Goal: Information Seeking & Learning: Check status

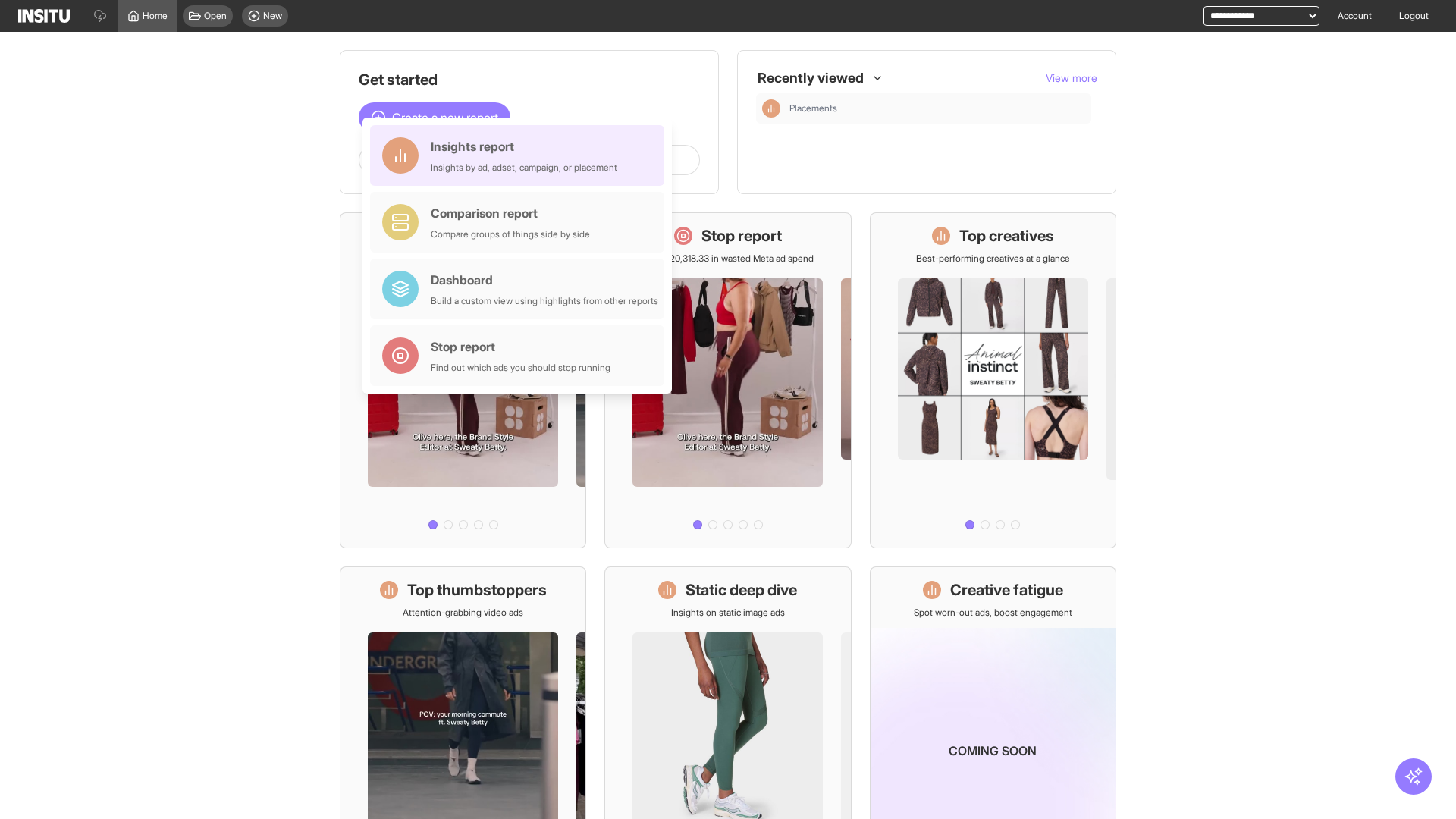
click at [521, 156] on div "Insights report Insights by ad, adset, campaign, or placement" at bounding box center [524, 156] width 187 height 37
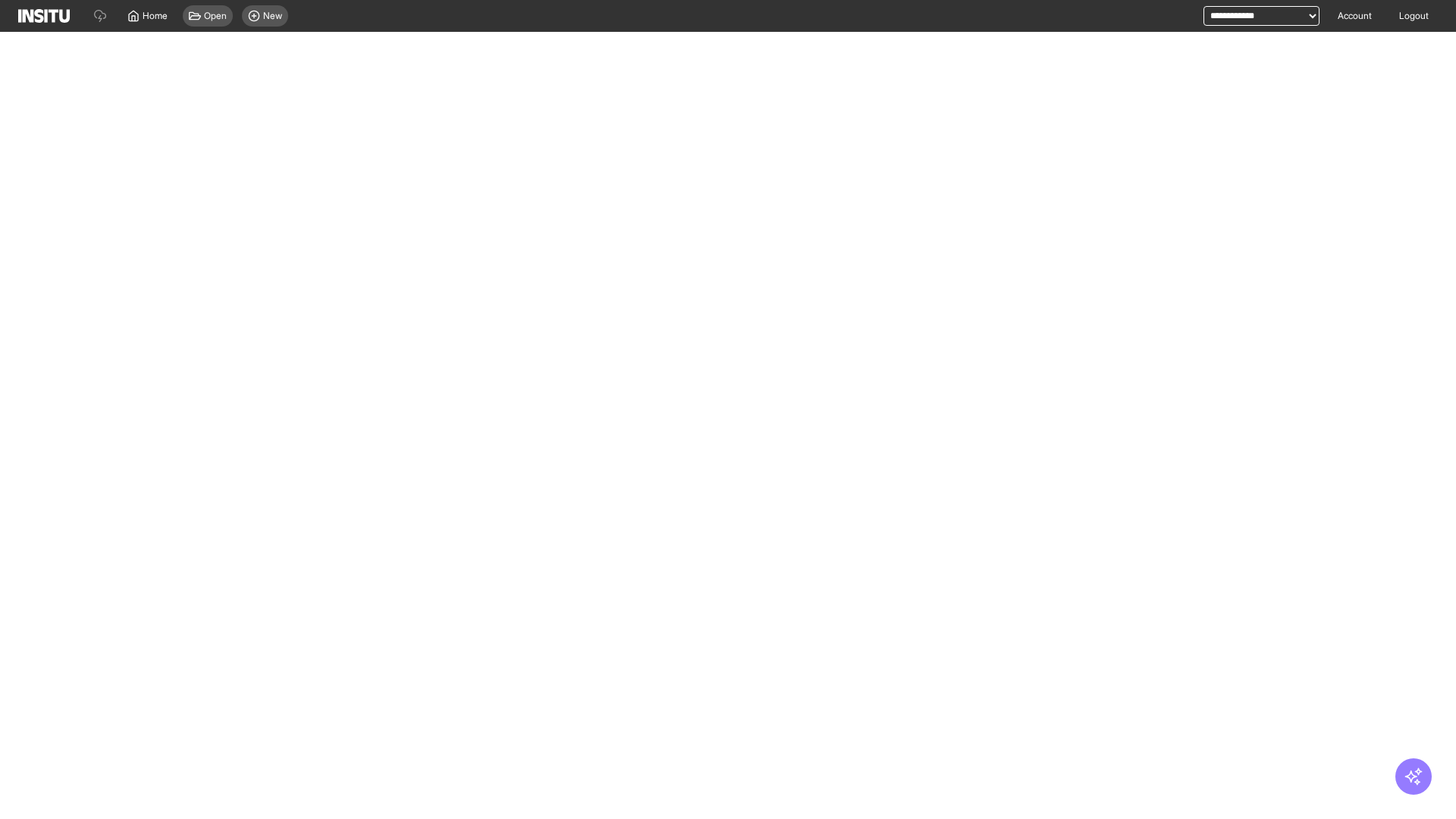
select select "**"
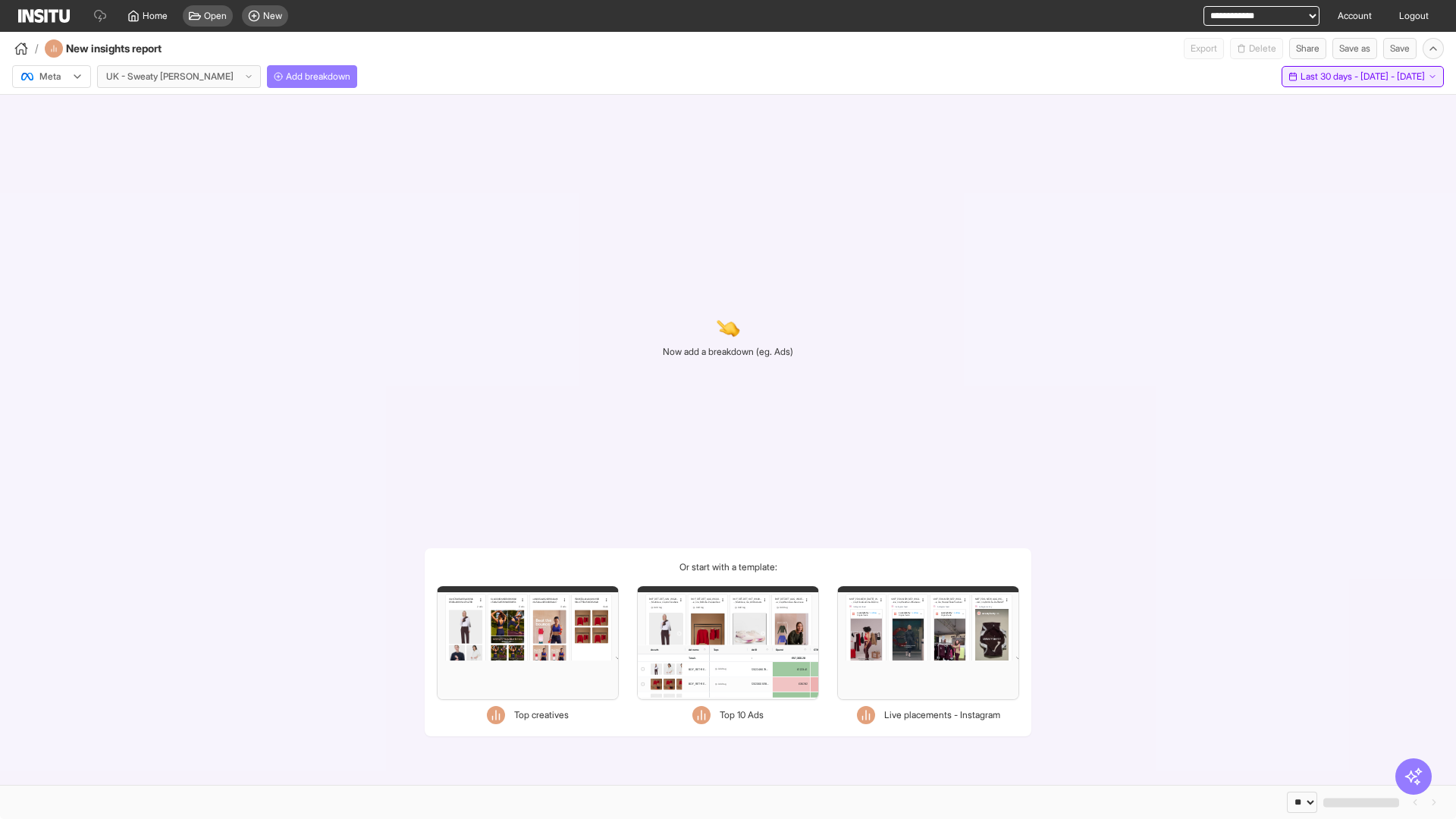
click at [1330, 77] on span "Last 30 days - [DATE] - [DATE]" at bounding box center [1362, 77] width 124 height 13
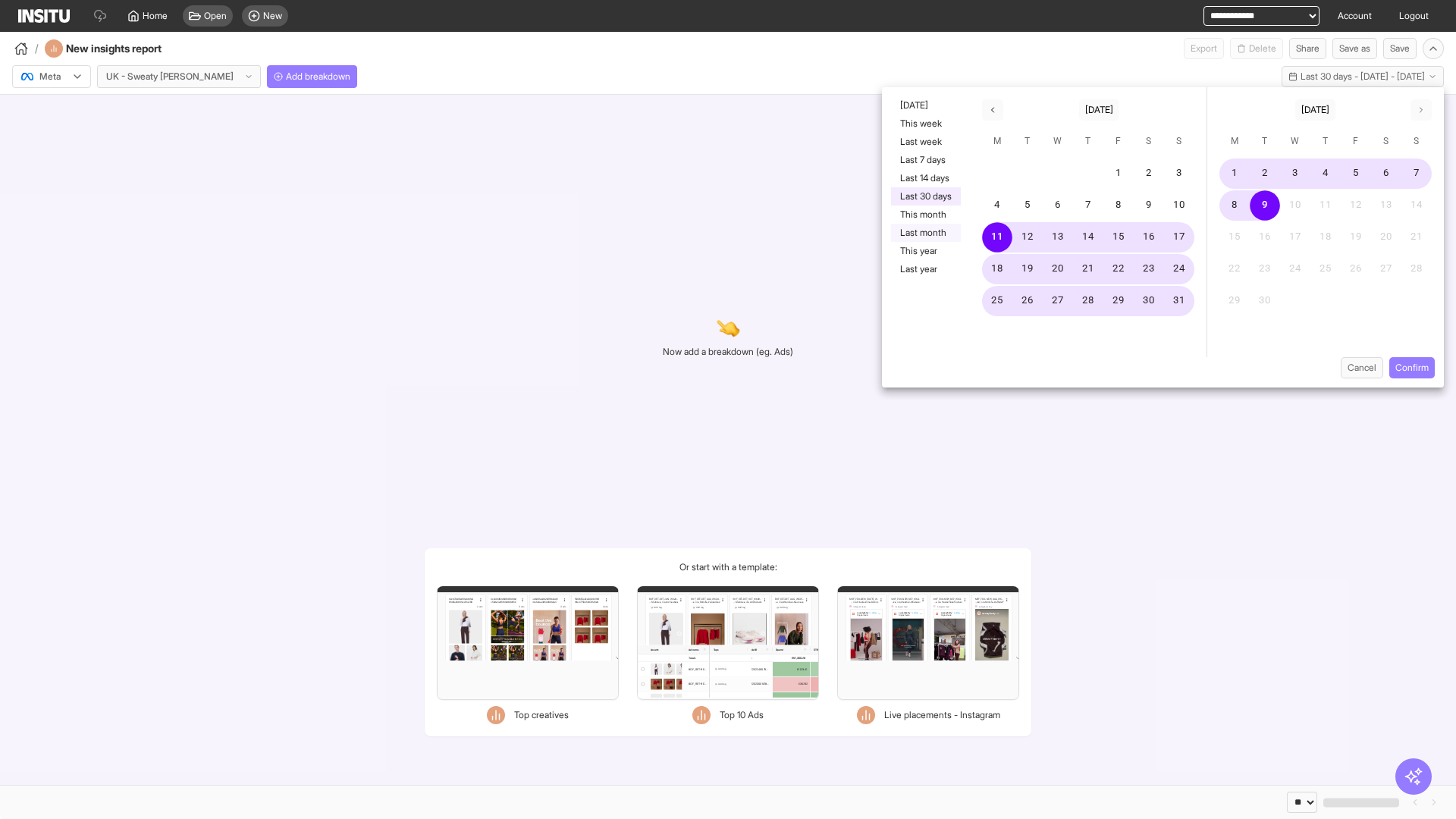
click at [924, 232] on button "Last month" at bounding box center [926, 232] width 70 height 18
